Goal: Obtain resource: Obtain resource

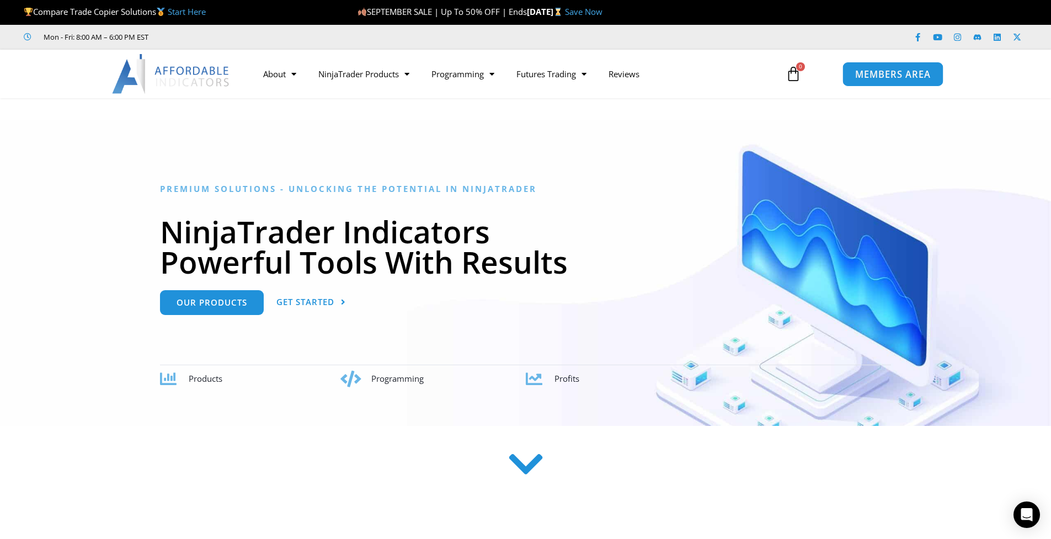
click at [865, 84] on link "MEMBERS AREA" at bounding box center [892, 73] width 101 height 25
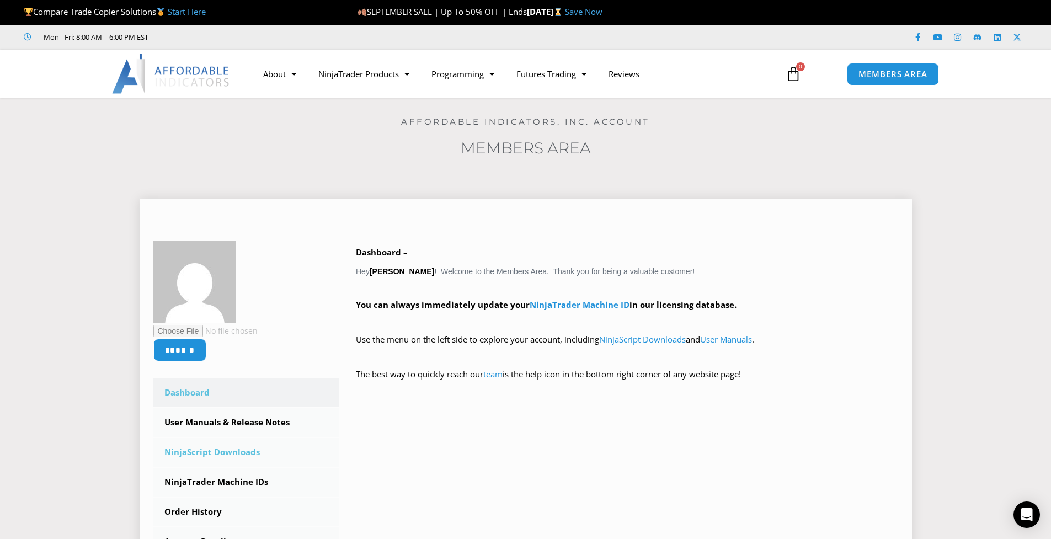
click at [244, 451] on link "NinjaScript Downloads" at bounding box center [246, 452] width 186 height 29
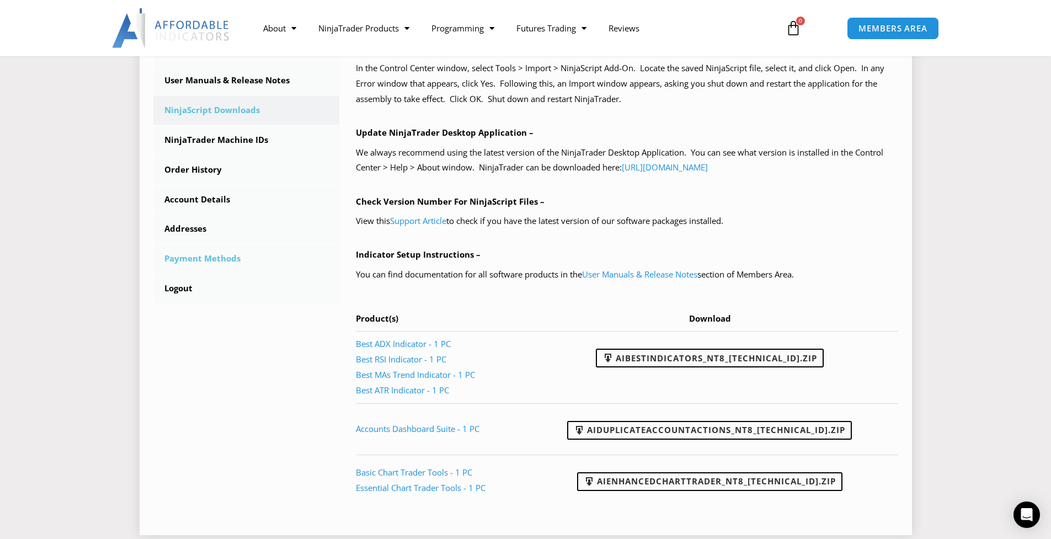
scroll to position [55, 0]
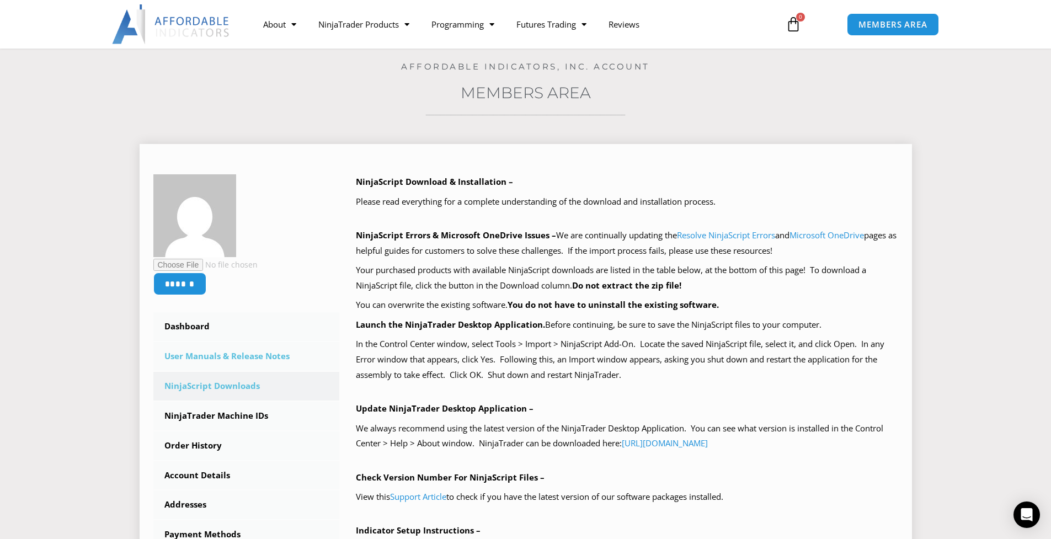
click at [260, 360] on link "User Manuals & Release Notes" at bounding box center [246, 356] width 186 height 29
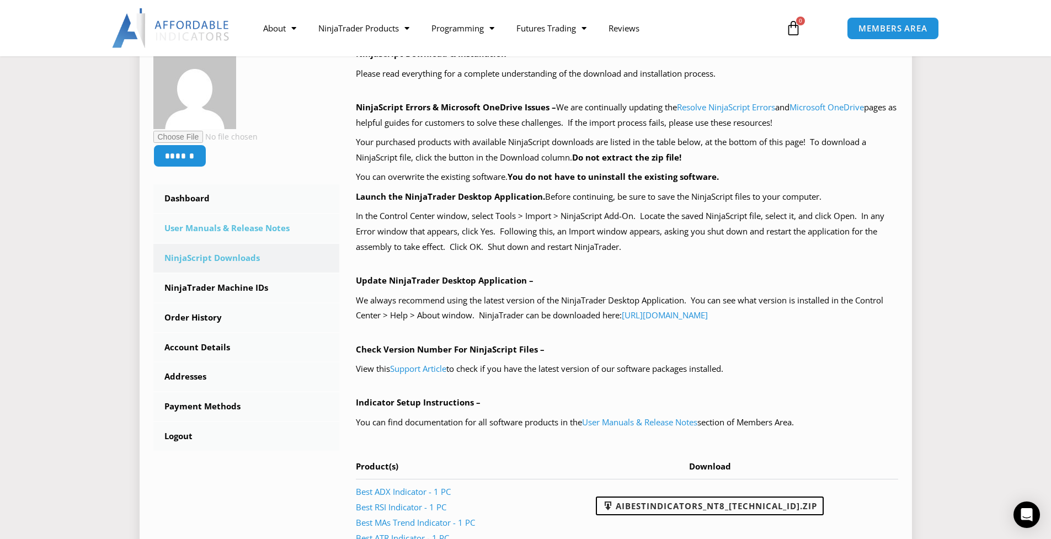
scroll to position [165, 0]
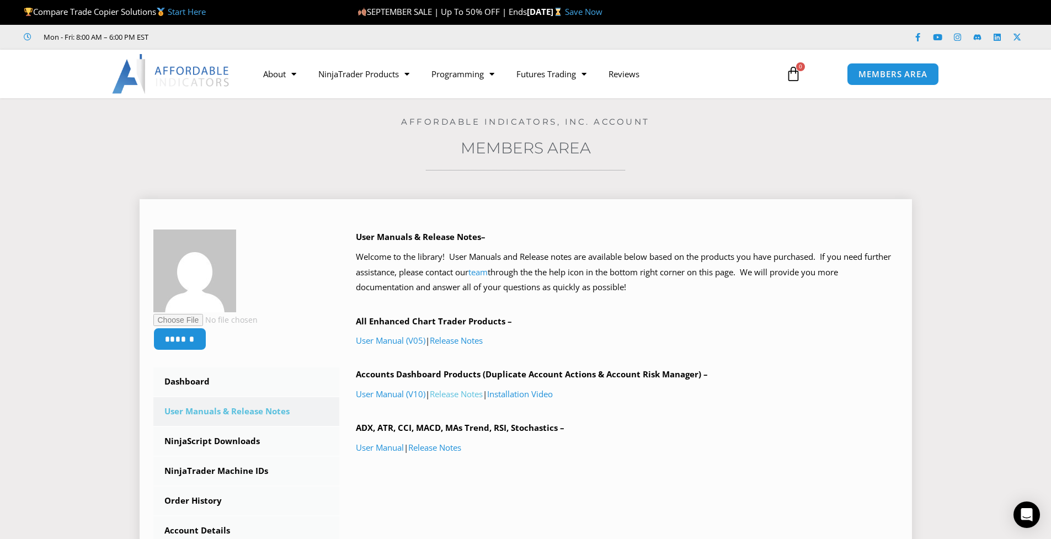
click at [466, 396] on link "Release Notes" at bounding box center [456, 393] width 53 height 11
